Goal: Navigation & Orientation: Go to known website

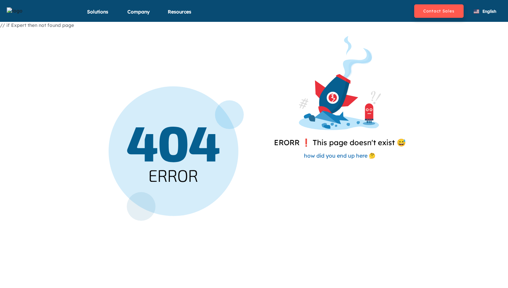
click at [271, 124] on div at bounding box center [340, 83] width 151 height 94
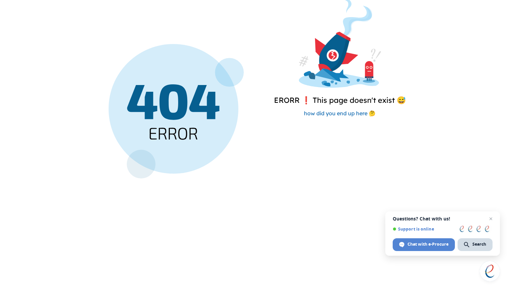
scroll to position [64, 0]
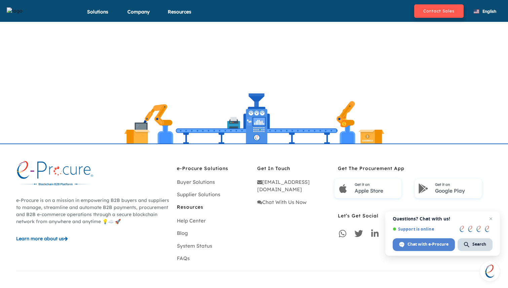
scroll to position [106, 0]
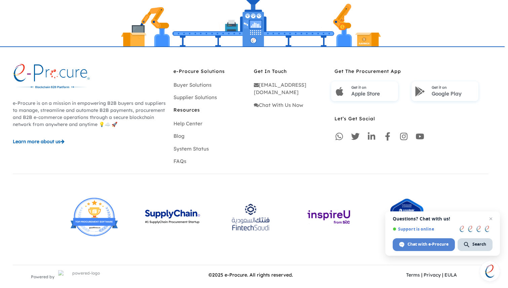
scroll to position [0, 3]
